Goal: Task Accomplishment & Management: Use online tool/utility

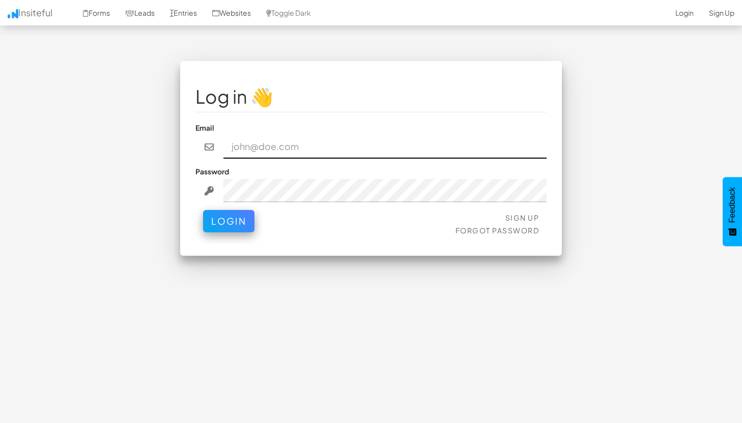
paste input "[EMAIL_ADDRESS][DOMAIN_NAME]"
type input "[EMAIL_ADDRESS][DOMAIN_NAME]"
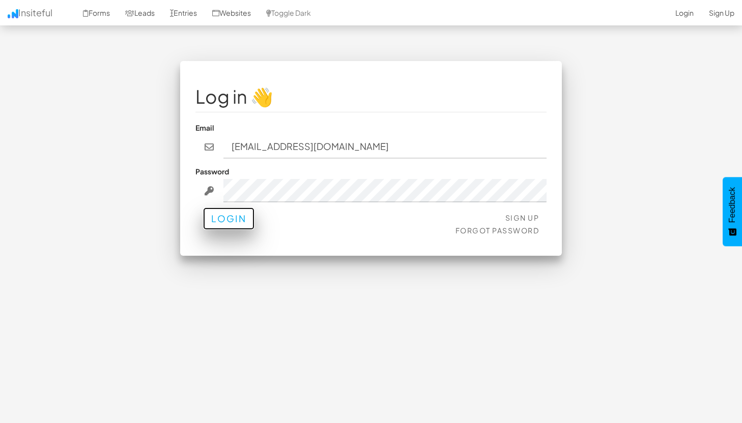
click at [235, 216] on button "Login" at bounding box center [228, 219] width 51 height 22
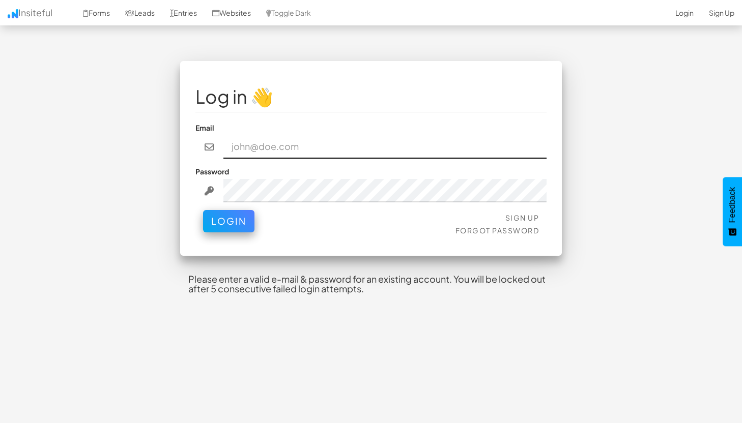
paste input "[EMAIL_ADDRESS][DOMAIN_NAME]"
type input "[EMAIL_ADDRESS][DOMAIN_NAME]"
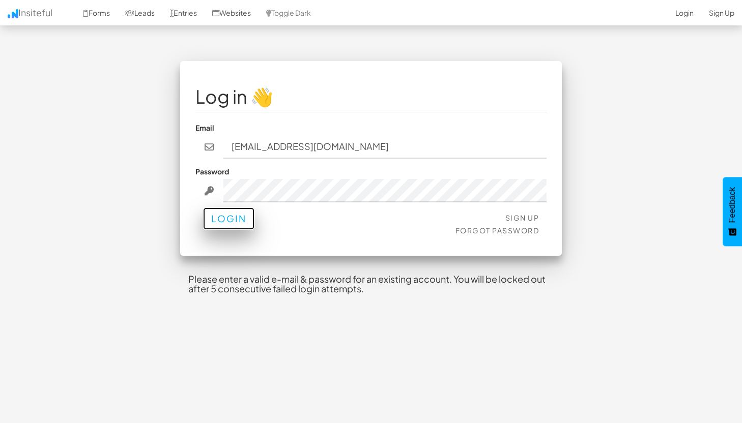
click at [232, 220] on button "Login" at bounding box center [228, 219] width 51 height 22
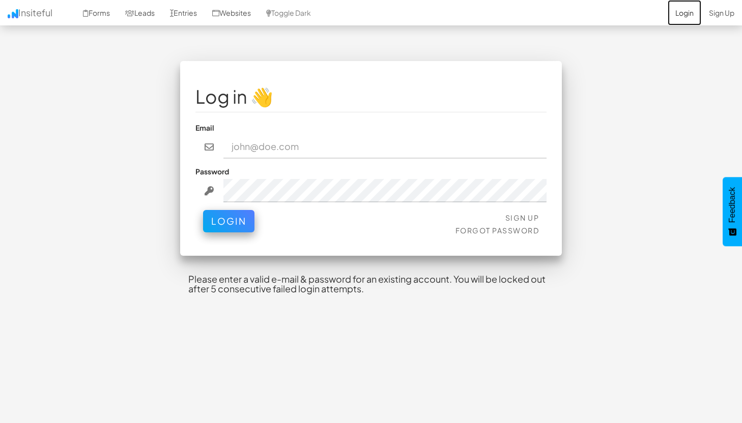
click at [682, 16] on link "Login" at bounding box center [685, 12] width 34 height 25
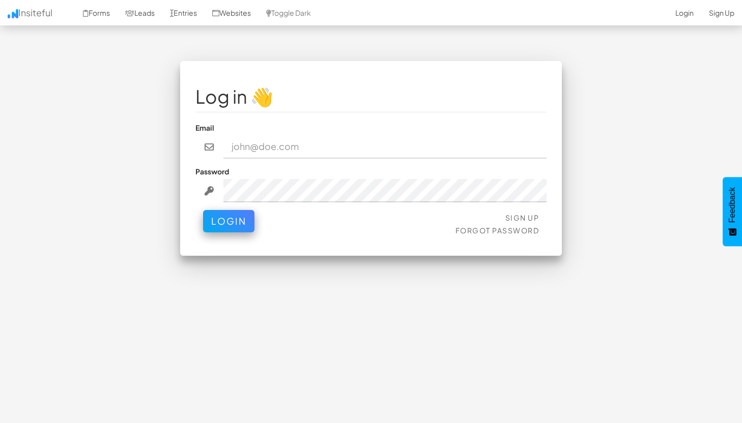
click at [271, 155] on input "email" at bounding box center [385, 146] width 324 height 23
type input "Wastemanagement"
drag, startPoint x: 345, startPoint y: 156, endPoint x: 178, endPoint y: 156, distance: 167.4
click at [179, 156] on div "Log in 👋 Email Wastemanagement Password Sign Up Forgot Password Login < >" at bounding box center [370, 163] width 397 height 205
drag, startPoint x: 370, startPoint y: 154, endPoint x: 168, endPoint y: 154, distance: 202.0
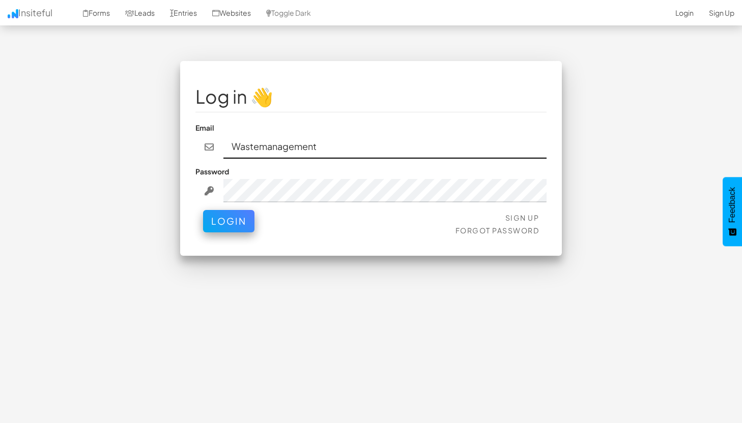
click at [174, 154] on div "Log in 👋 Email Wastemanagement Password Sign Up Forgot Password Login < >" at bounding box center [370, 163] width 397 height 205
drag, startPoint x: 325, startPoint y: 148, endPoint x: 151, endPoint y: 148, distance: 174.0
click at [154, 148] on div "Log in 👋 Email Wastemanagement Password Sign Up Forgot Password Login < >" at bounding box center [370, 163] width 595 height 205
click at [267, 155] on input "email" at bounding box center [385, 146] width 324 height 23
paste input "contact@4sight.agency"
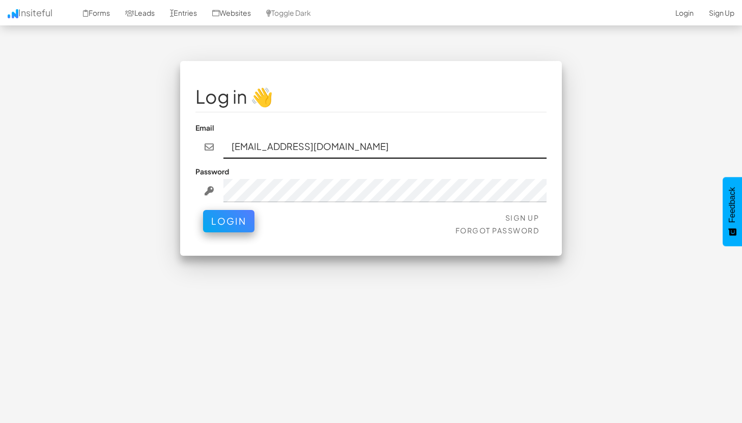
type input "contact@4sight.agency"
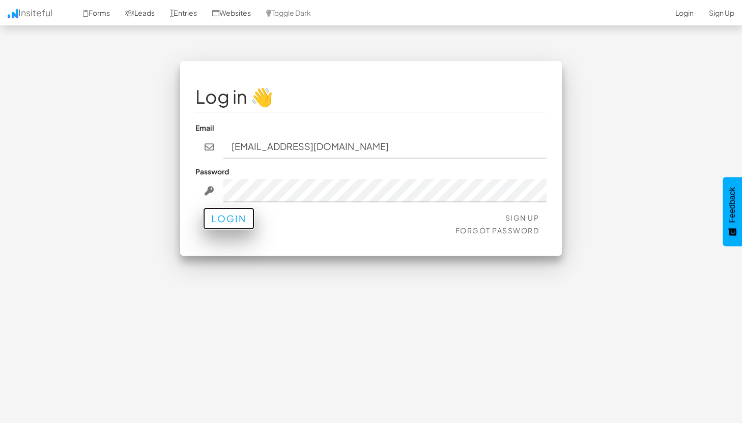
click at [231, 219] on button "Login" at bounding box center [228, 219] width 51 height 22
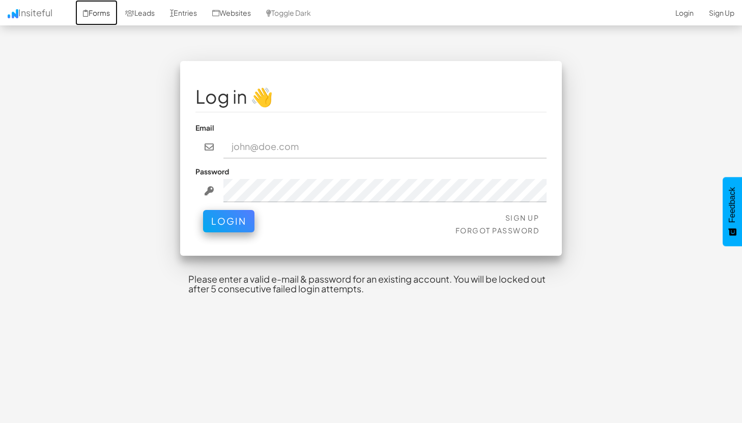
click at [105, 14] on link "Forms" at bounding box center [96, 12] width 42 height 25
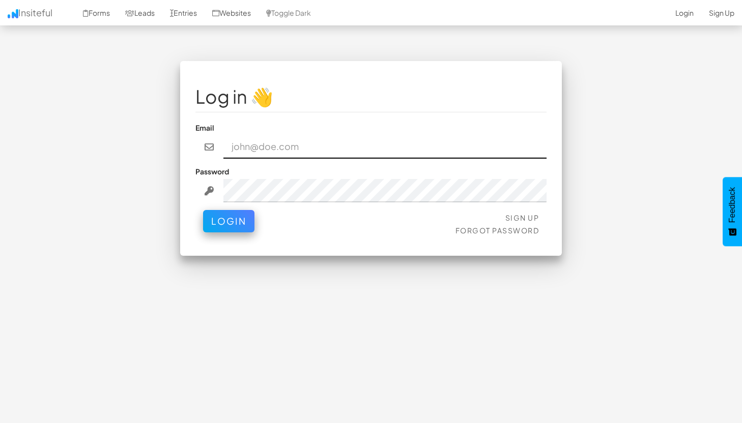
click at [270, 149] on input "email" at bounding box center [385, 146] width 324 height 23
paste input "contact@4sight.agency"
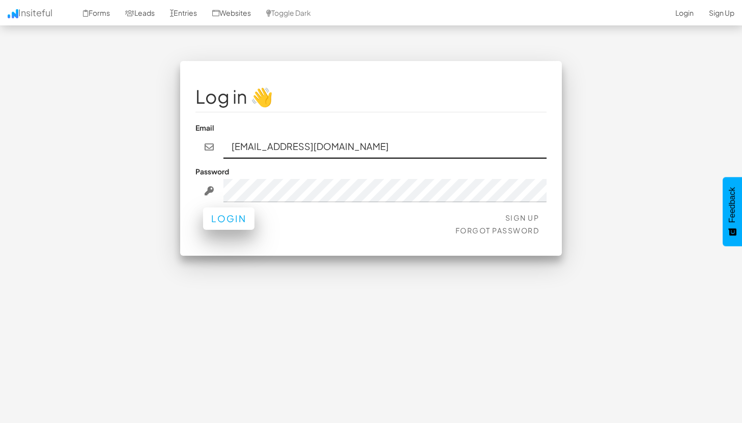
type input "contact@4sight.agency"
click at [219, 219] on button "Login" at bounding box center [228, 219] width 51 height 22
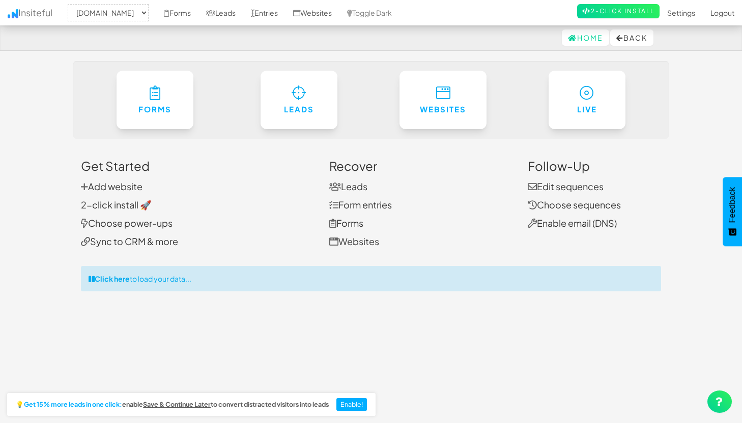
select select "2431"
click at [611, 12] on link "2-Click Install" at bounding box center [618, 11] width 82 height 14
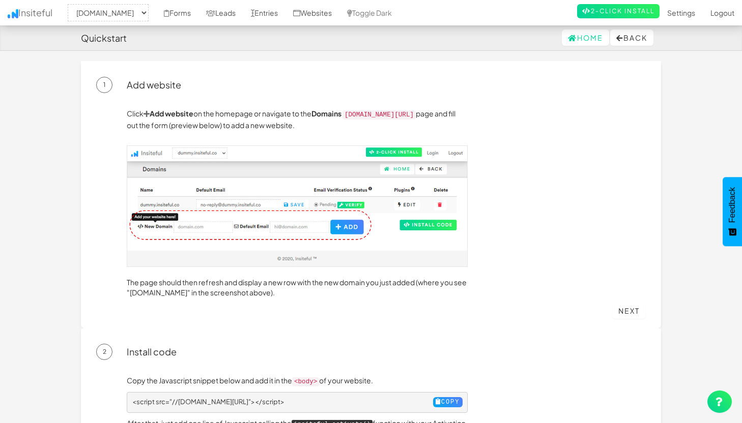
select select "2431"
click at [113, 13] on select "-- None -- www.4sight.agency" at bounding box center [108, 12] width 81 height 17
click at [121, 9] on select "-- None -- www.4sight.agency" at bounding box center [108, 12] width 81 height 17
click at [134, 11] on select "-- None -- www.4sight.agency" at bounding box center [108, 12] width 81 height 17
click at [392, 14] on link "Toggle Dark" at bounding box center [369, 12] width 60 height 25
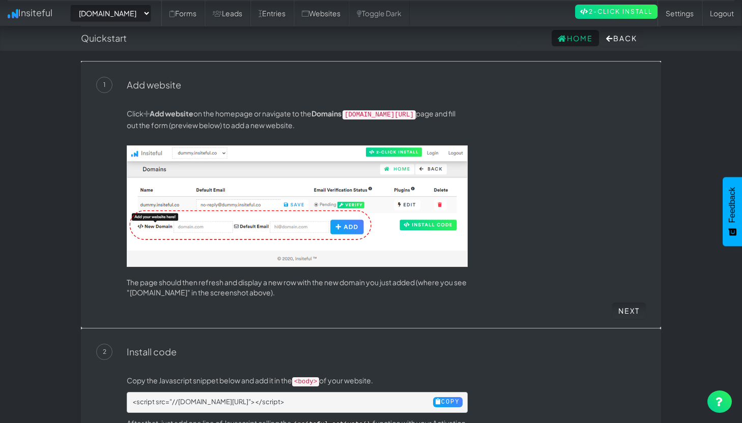
select select "2431"
click at [682, 22] on link "Settings" at bounding box center [679, 13] width 44 height 25
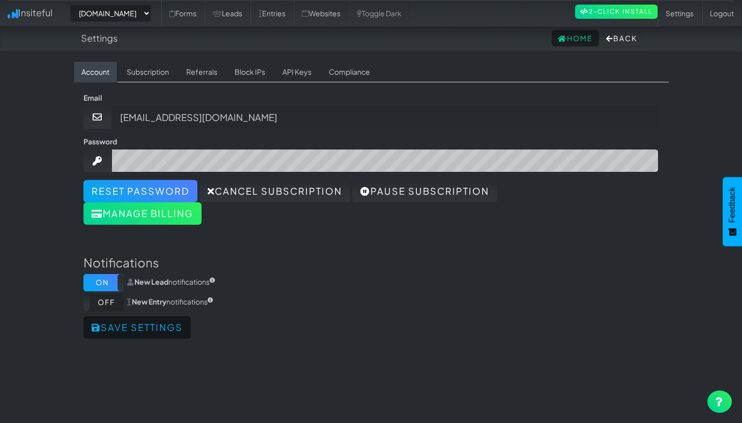
select select "2431"
click at [155, 74] on link "Subscription" at bounding box center [148, 71] width 59 height 21
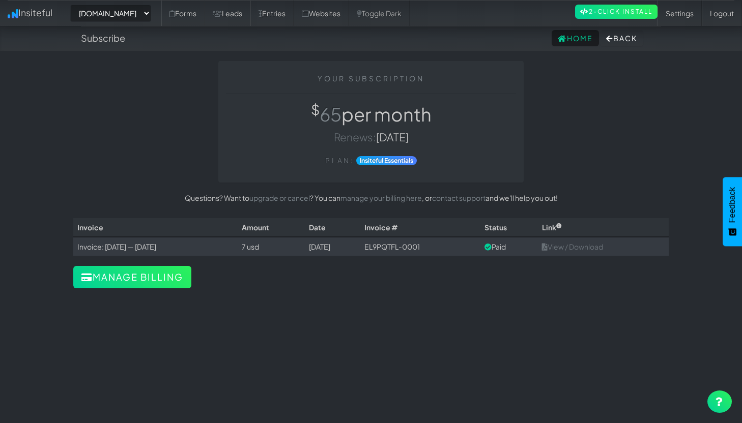
select select "2431"
drag, startPoint x: 326, startPoint y: 119, endPoint x: 467, endPoint y: 119, distance: 140.9
click at [469, 120] on h1 "$ 65 per month" at bounding box center [371, 114] width 290 height 20
click at [389, 106] on h1 "$ 65 per month" at bounding box center [371, 114] width 290 height 20
click at [241, 15] on link "Leads" at bounding box center [228, 13] width 46 height 25
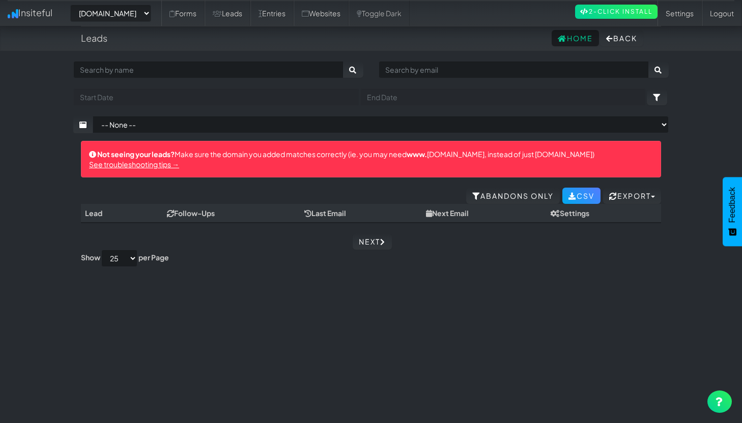
select select "2431"
click at [286, 13] on link "Entries" at bounding box center [271, 13] width 43 height 25
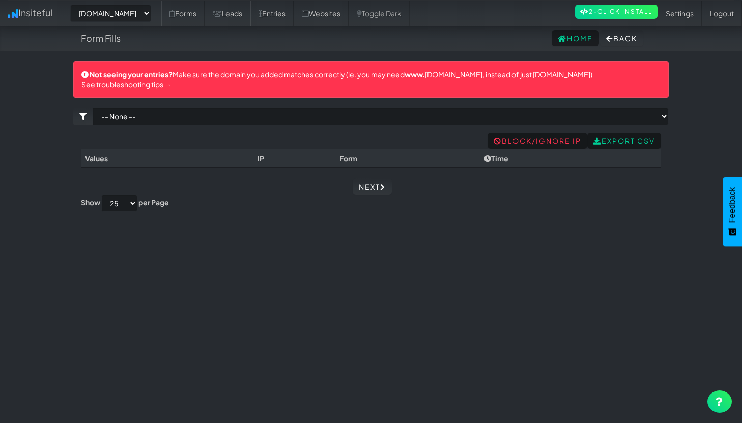
select select "2431"
click at [189, 17] on link "Forms" at bounding box center [182, 13] width 43 height 25
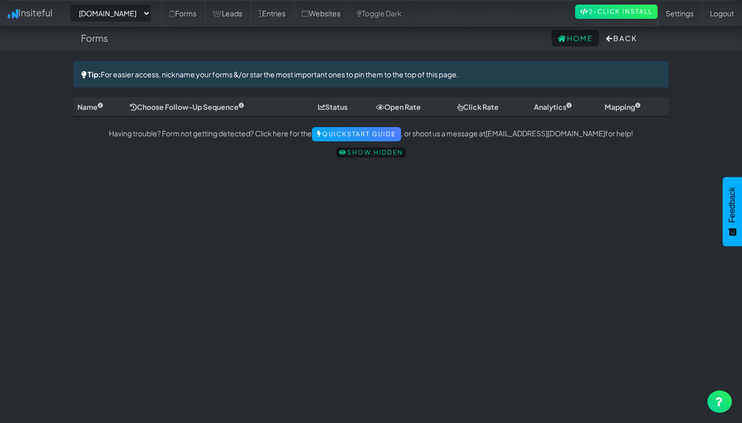
select select "2431"
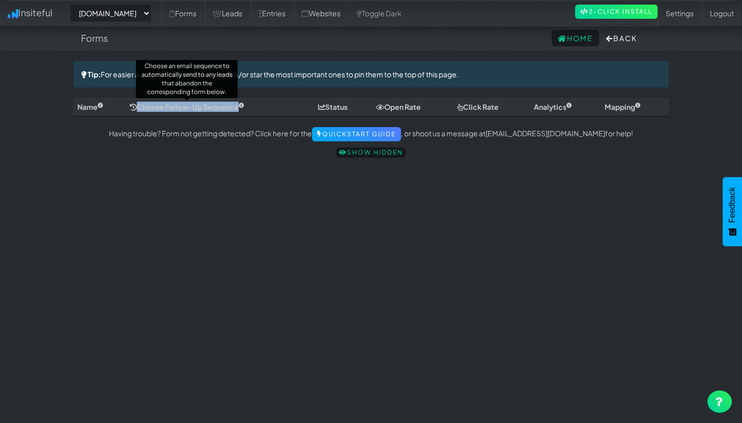
drag, startPoint x: 245, startPoint y: 105, endPoint x: 99, endPoint y: 105, distance: 146.0
click at [104, 105] on tr "Name Choose Follow-Up Sequence Choose an email sequence to automatically send t…" at bounding box center [370, 107] width 595 height 19
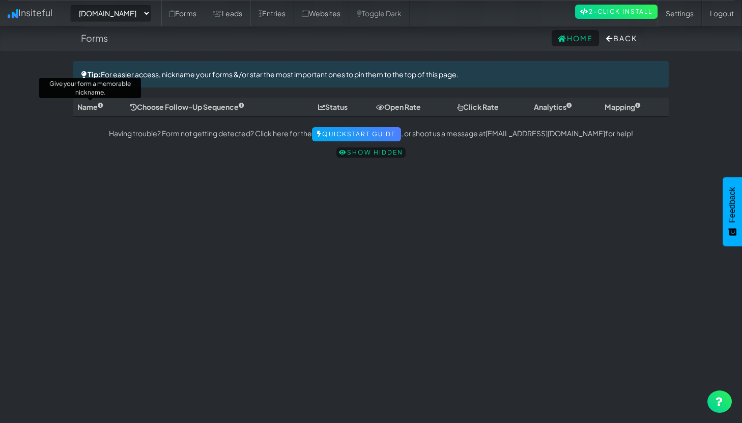
click at [95, 105] on span "Name" at bounding box center [90, 106] width 26 height 9
drag, startPoint x: 121, startPoint y: 79, endPoint x: 422, endPoint y: 79, distance: 300.7
click at [418, 79] on div "Tip: For easier access, nickname your forms &/or star the most important ones t…" at bounding box center [370, 74] width 595 height 26
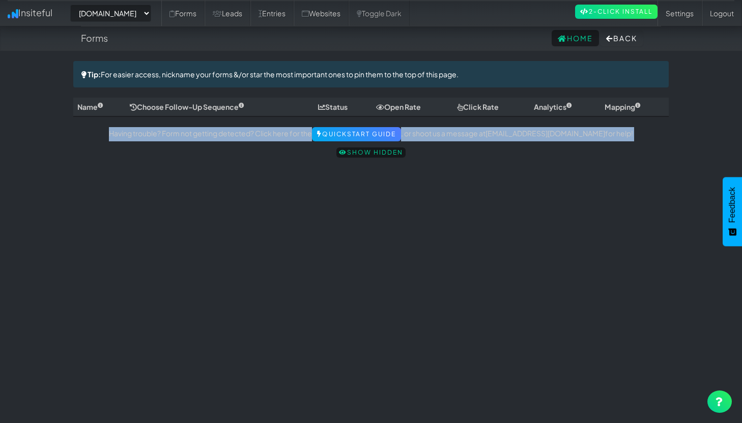
drag, startPoint x: 135, startPoint y: 136, endPoint x: 633, endPoint y: 160, distance: 498.7
click at [633, 160] on div "Toggle navigation Insiteful -- None -- www.4sight.agency Forms Leads Entries We…" at bounding box center [370, 112] width 595 height 102
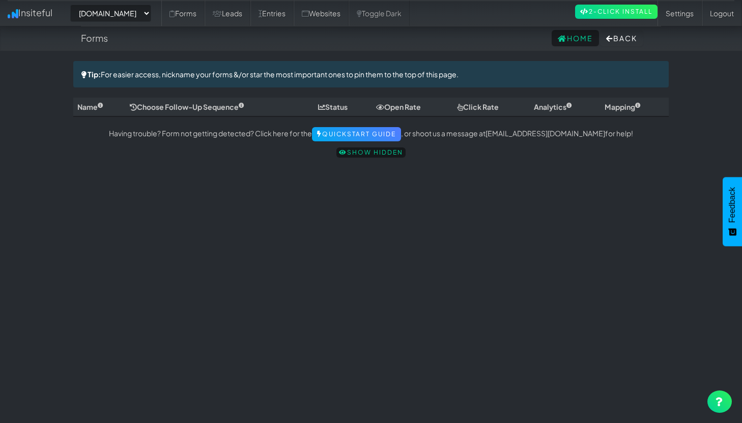
click at [588, 167] on div "Toggle navigation Insiteful -- None -- www.4sight.agency Forms Leads Entries We…" at bounding box center [370, 241] width 595 height 360
click at [393, 129] on link "Quickstart Guide" at bounding box center [356, 134] width 89 height 14
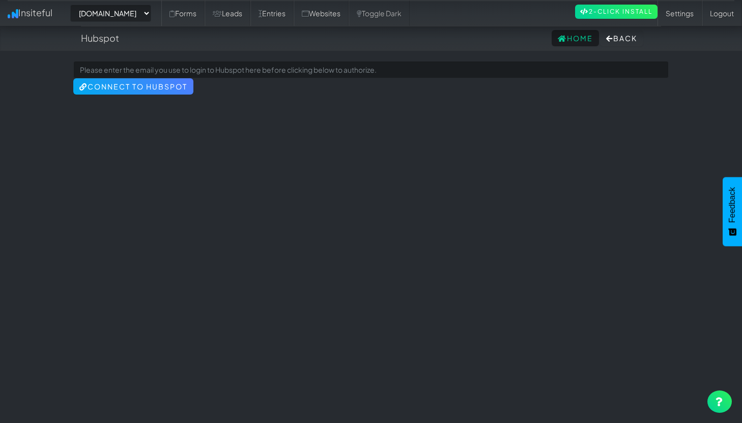
select select "2431"
click at [158, 83] on button "Connect to HubSpot" at bounding box center [133, 86] width 120 height 16
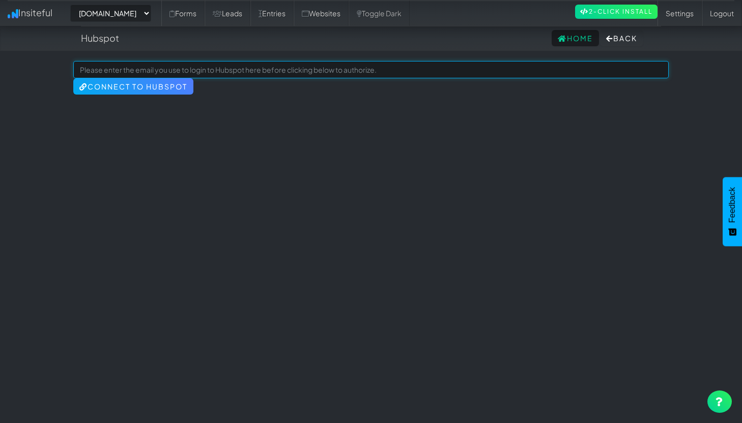
click at [244, 71] on input at bounding box center [370, 69] width 595 height 17
type input "contact@4sight.agency"
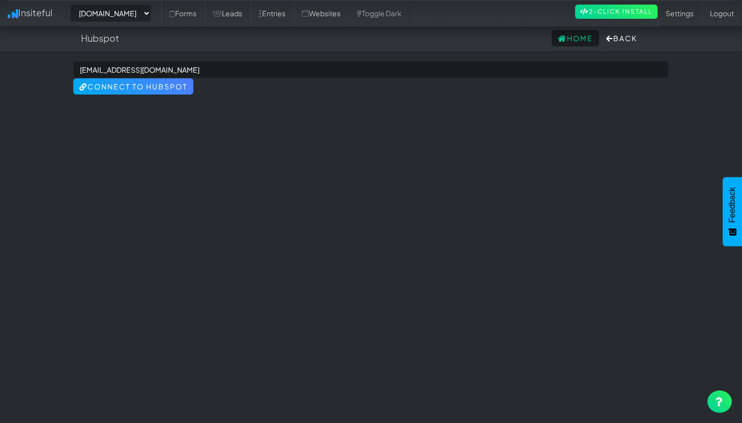
click at [274, 151] on div "Toggle navigation Insiteful -- None -- www.4sight.agency Forms Leads Entries We…" at bounding box center [370, 241] width 595 height 360
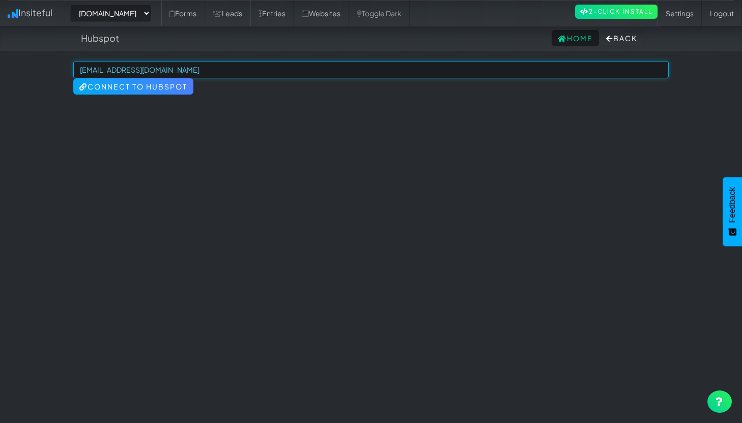
click at [180, 72] on input "contact@4sight.agency" at bounding box center [370, 69] width 595 height 17
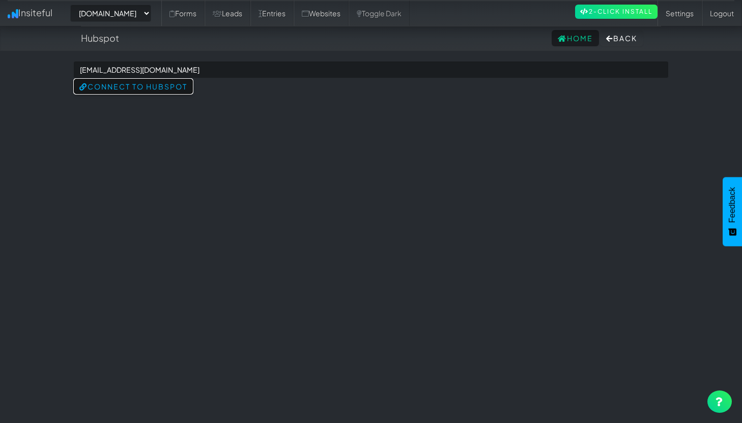
click at [171, 84] on button "Connect to HubSpot" at bounding box center [133, 86] width 120 height 16
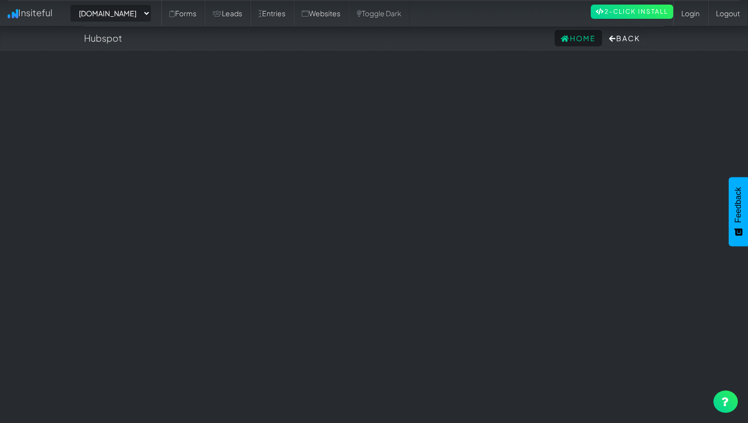
select select "2431"
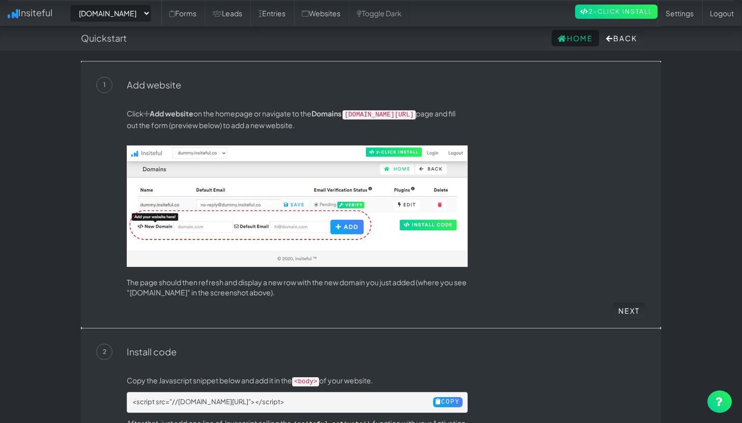
select select "2431"
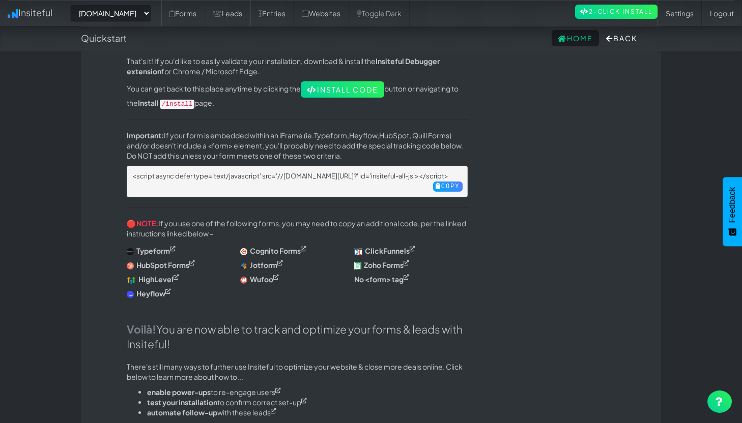
scroll to position [441, 0]
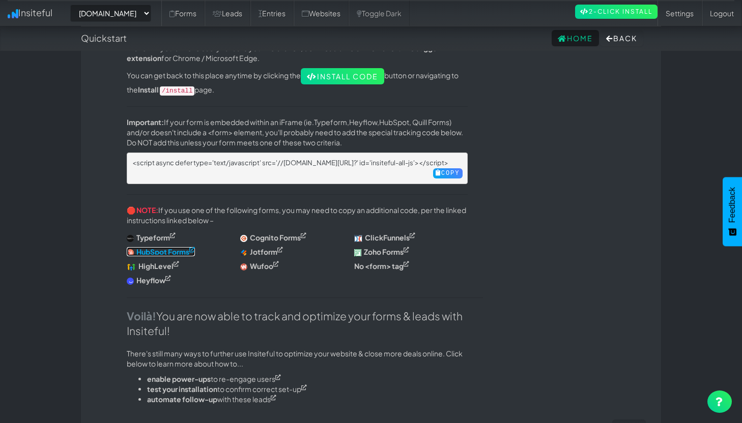
click at [174, 247] on strong "HubSpot Forms" at bounding box center [162, 251] width 53 height 9
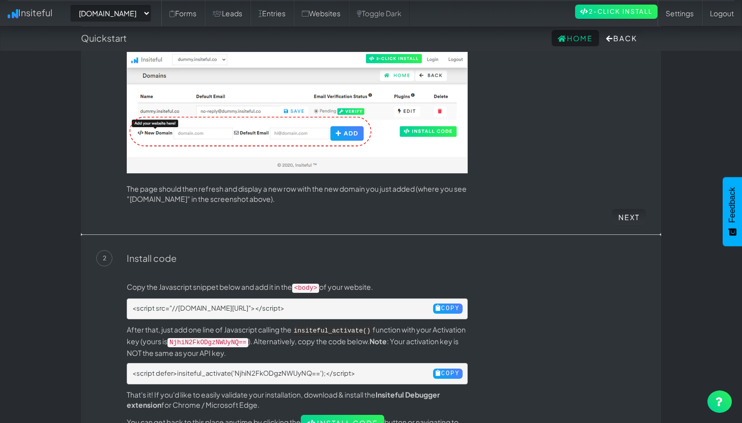
scroll to position [93, 0]
